Goal: Information Seeking & Learning: Learn about a topic

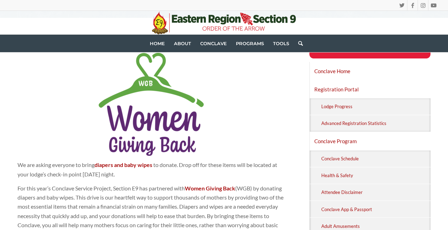
scroll to position [124, 0]
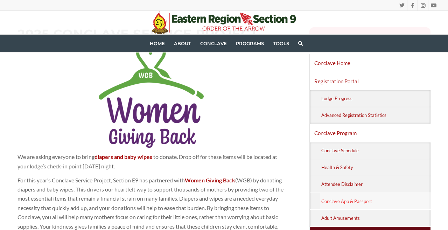
click at [324, 204] on link "Conclave App & Passport" at bounding box center [375, 201] width 110 height 16
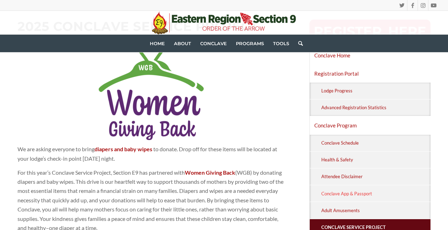
scroll to position [133, 0]
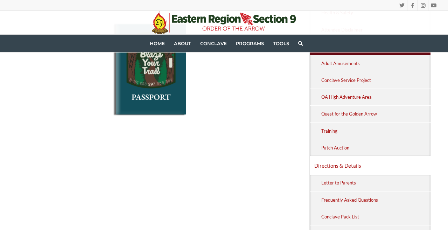
scroll to position [279, 0]
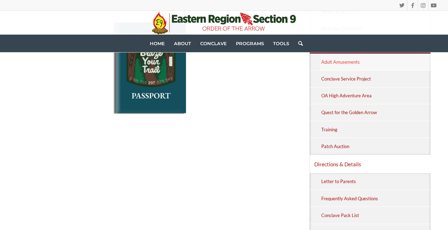
click at [329, 61] on link "Adult Amusements" at bounding box center [375, 62] width 110 height 16
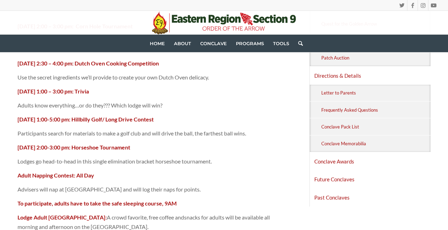
scroll to position [364, 0]
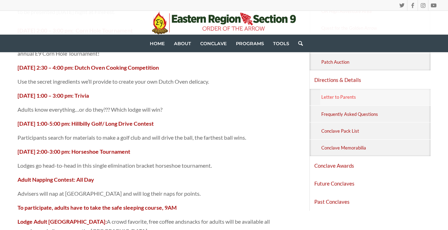
click at [349, 104] on link "Letter to Parents" at bounding box center [375, 97] width 110 height 16
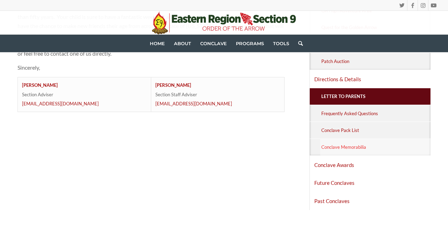
scroll to position [361, 0]
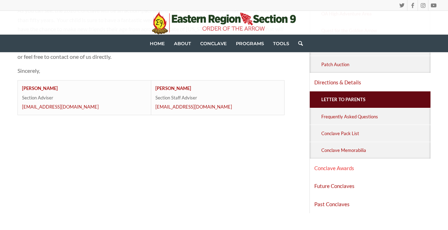
click at [351, 167] on link "Conclave Awards" at bounding box center [370, 168] width 121 height 18
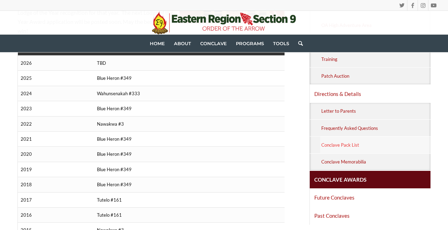
scroll to position [354, 0]
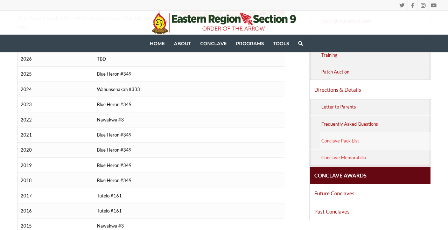
click at [350, 153] on link "Conclave Memorabilia" at bounding box center [375, 158] width 110 height 16
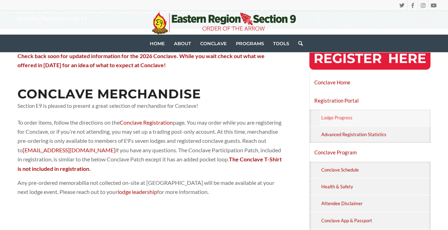
scroll to position [102, 0]
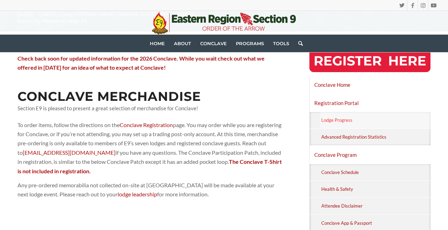
click at [349, 124] on link "Lodge Progress" at bounding box center [375, 120] width 110 height 16
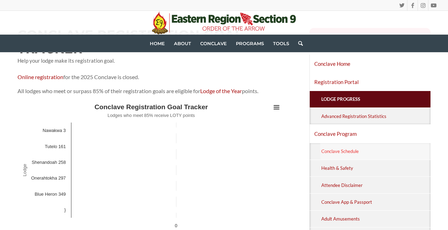
scroll to position [115, 0]
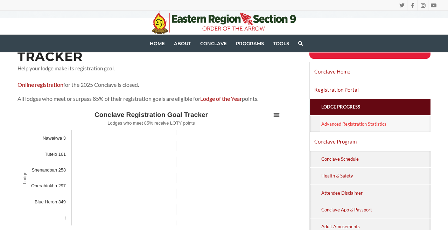
click at [351, 125] on link "Advanced Registration Statistics" at bounding box center [375, 124] width 110 height 16
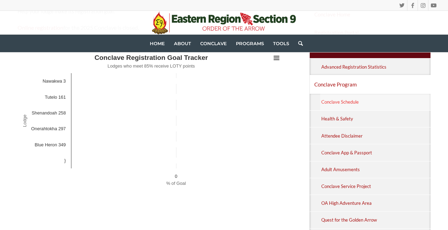
scroll to position [172, 0]
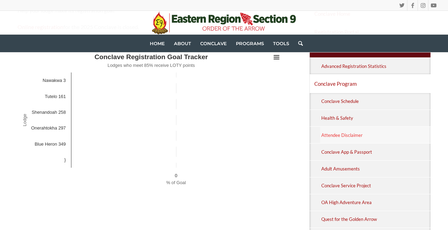
click at [353, 138] on link "Attendee Disclaimer" at bounding box center [375, 135] width 110 height 16
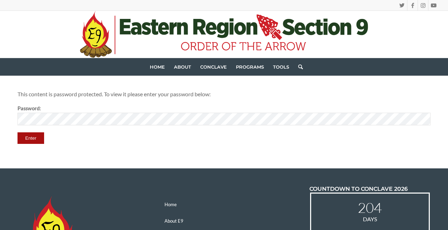
scroll to position [10, 0]
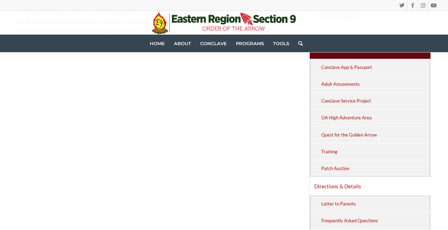
scroll to position [257, 0]
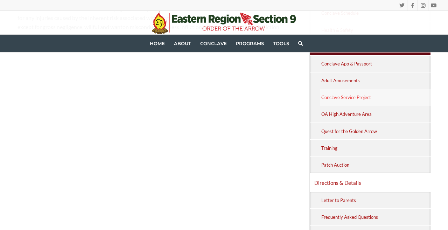
click at [348, 96] on link "Conclave Service Project" at bounding box center [375, 97] width 110 height 16
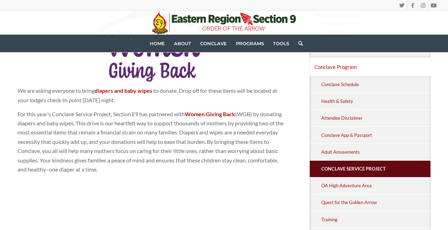
scroll to position [189, 0]
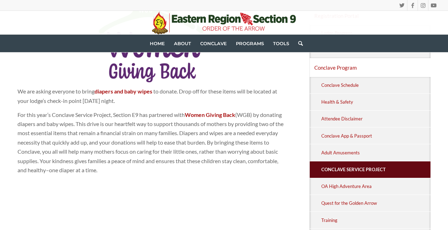
click at [141, 92] on strong "diapers and baby wipes" at bounding box center [124, 91] width 58 height 7
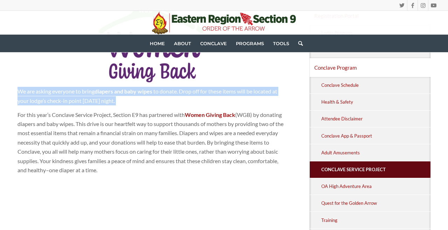
click at [141, 92] on strong "diapers and baby wipes" at bounding box center [124, 91] width 58 height 7
click at [202, 112] on link "Women Giving Back" at bounding box center [210, 114] width 50 height 7
